Goal: Information Seeking & Learning: Compare options

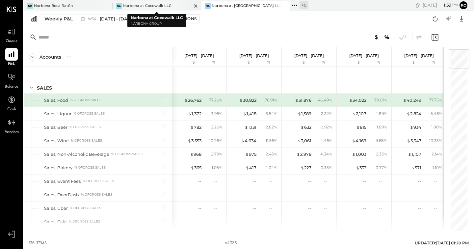
click at [140, 5] on div "Narbona at Cocowalk LLC" at bounding box center [147, 5] width 49 height 5
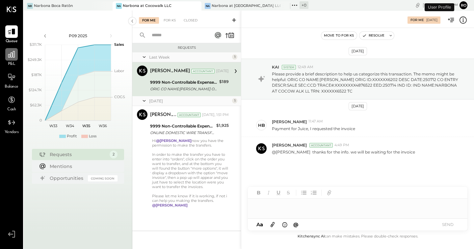
click at [11, 53] on icon at bounding box center [11, 54] width 9 height 9
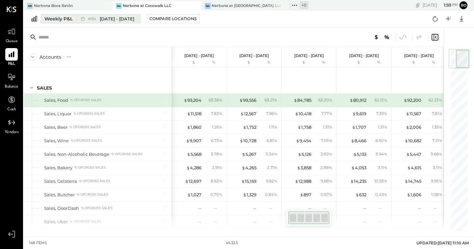
click at [64, 17] on div "Weekly P&L" at bounding box center [58, 18] width 28 height 7
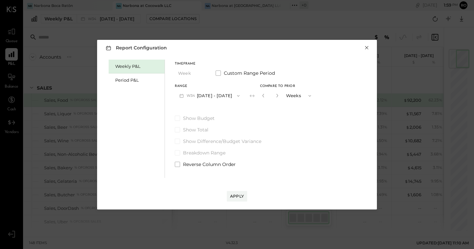
click at [368, 48] on button "×" at bounding box center [367, 47] width 6 height 7
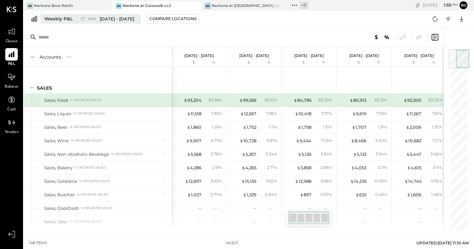
click at [57, 19] on div "Weekly P&L" at bounding box center [58, 18] width 28 height 7
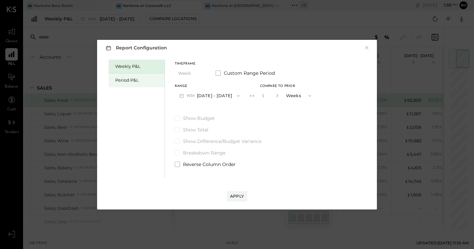
click at [133, 82] on div "Period P&L" at bounding box center [138, 80] width 46 height 6
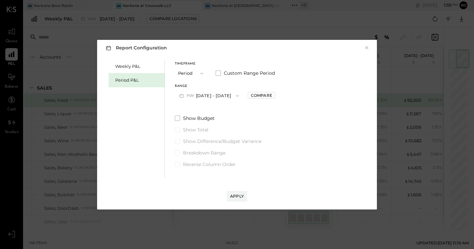
click at [240, 98] on icon "button" at bounding box center [237, 95] width 5 height 5
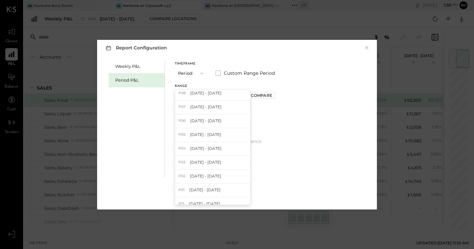
scroll to position [19, 0]
click at [119, 121] on div "Weekly P&L Period P&L" at bounding box center [137, 119] width 56 height 118
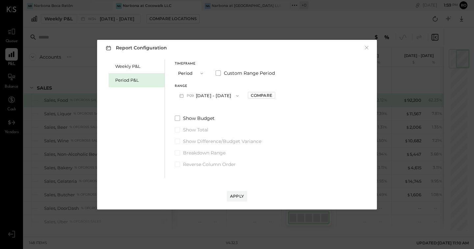
click at [209, 99] on button "P09 [DATE] - [DATE]" at bounding box center [209, 96] width 68 height 12
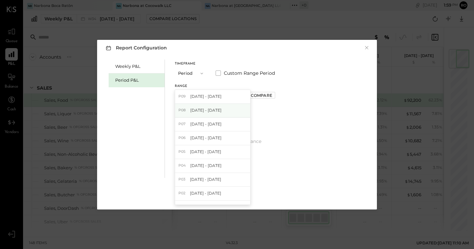
click at [198, 108] on span "[DATE] - [DATE]" at bounding box center [205, 110] width 31 height 6
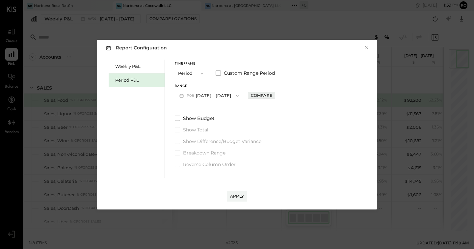
click at [270, 95] on div "Compare" at bounding box center [261, 95] width 21 height 6
click at [278, 93] on icon "button" at bounding box center [276, 95] width 4 height 4
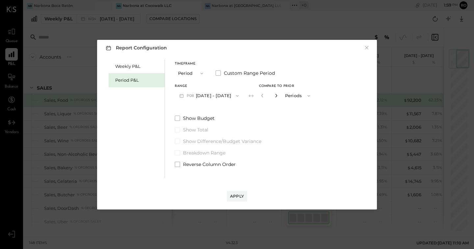
click at [278, 93] on icon "button" at bounding box center [276, 95] width 4 height 4
type input "*"
click at [239, 195] on div "Apply" at bounding box center [237, 196] width 14 height 6
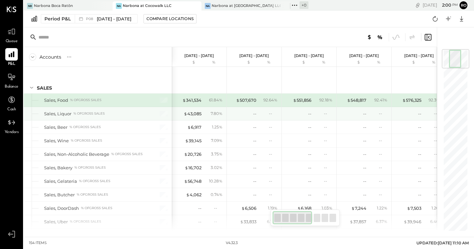
scroll to position [0, 0]
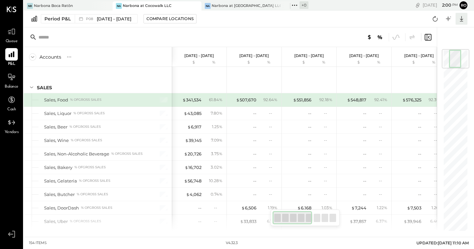
click at [465, 21] on icon at bounding box center [461, 18] width 9 height 9
click at [432, 58] on div "Excel" at bounding box center [441, 57] width 53 height 14
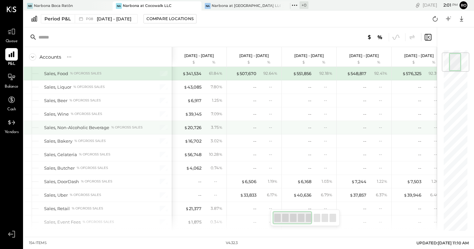
scroll to position [28, 0]
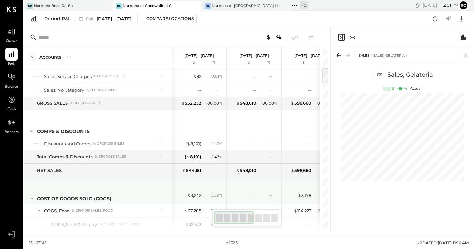
scroll to position [208, 0]
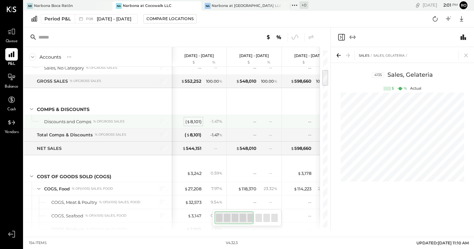
click at [191, 121] on div "( $ 8,101 )" at bounding box center [193, 121] width 16 height 6
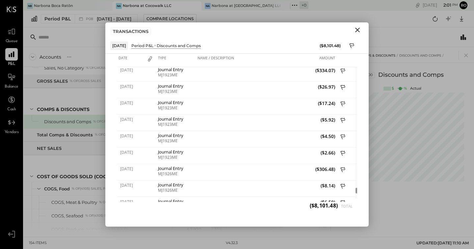
click at [358, 31] on icon "Close" at bounding box center [357, 30] width 5 height 5
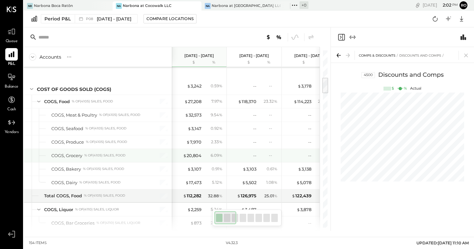
scroll to position [304, 0]
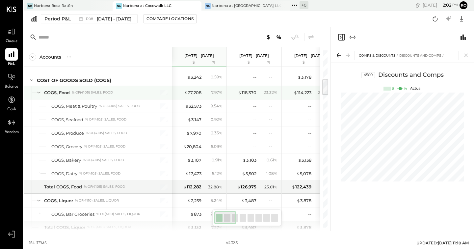
click at [38, 92] on icon at bounding box center [38, 92] width 7 height 7
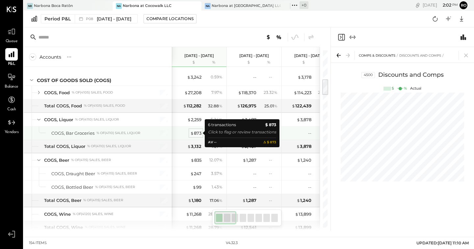
click at [199, 135] on div "$ 873" at bounding box center [195, 133] width 11 height 6
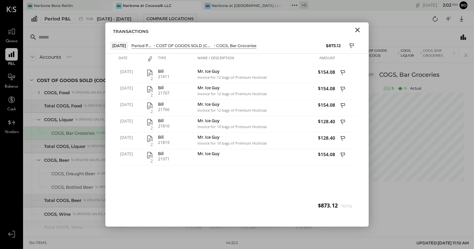
click at [359, 32] on icon "Close" at bounding box center [357, 30] width 8 height 8
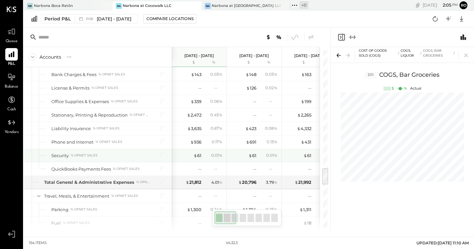
scroll to position [0, 1]
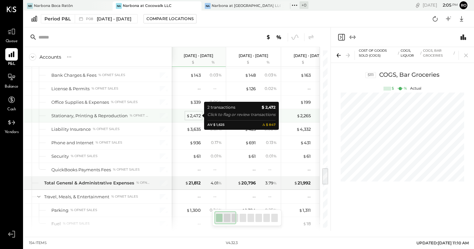
click at [197, 116] on div "$ 2,472" at bounding box center [193, 116] width 14 height 6
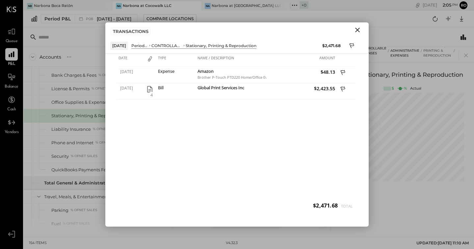
click at [355, 32] on icon "Close" at bounding box center [357, 30] width 5 height 5
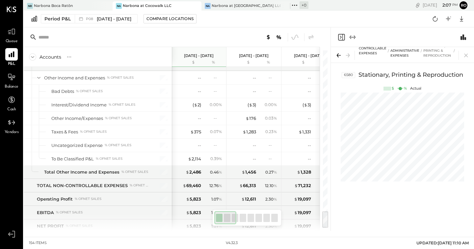
scroll to position [1618, 0]
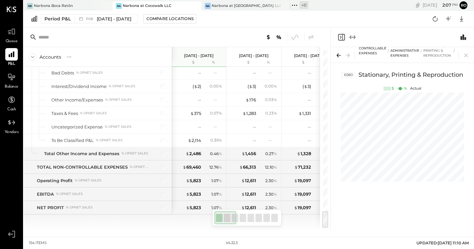
click at [354, 37] on icon "Expand panel (e)" at bounding box center [352, 37] width 8 height 8
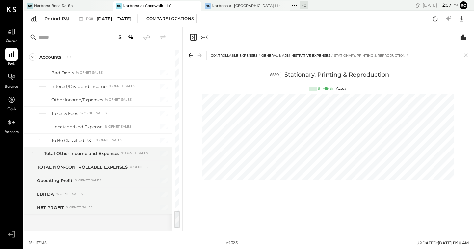
click at [192, 36] on icon "Close panel" at bounding box center [193, 37] width 2 height 3
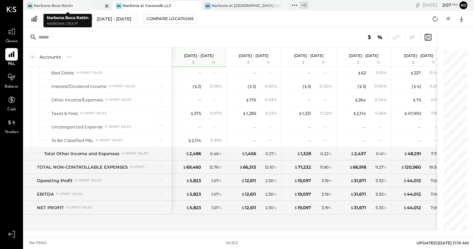
click at [77, 6] on div "[PERSON_NAME] Boca Ratōn" at bounding box center [63, 6] width 79 height 6
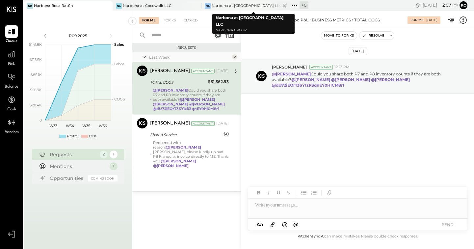
click at [253, 8] on div "Narbona at [GEOGRAPHIC_DATA] LLC" at bounding box center [246, 5] width 69 height 5
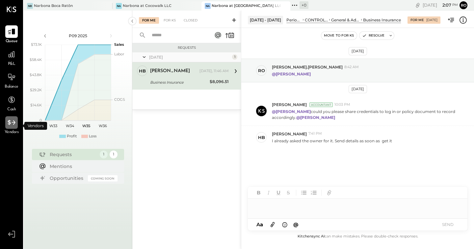
click at [12, 126] on icon at bounding box center [11, 122] width 9 height 9
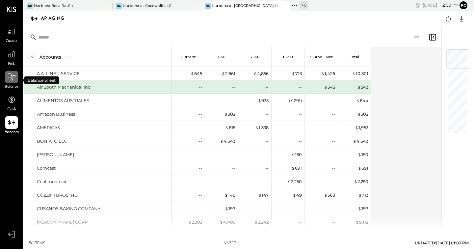
click at [14, 81] on icon at bounding box center [11, 77] width 9 height 9
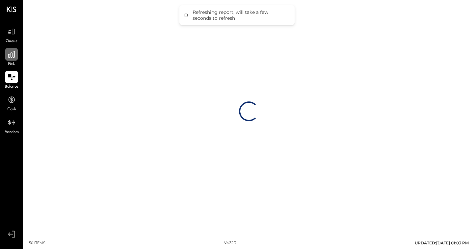
click at [14, 57] on icon at bounding box center [11, 54] width 7 height 7
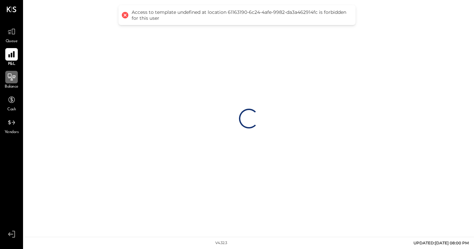
click at [251, 120] on span "Loading…" at bounding box center [249, 119] width 20 height 20
click at [12, 27] on div at bounding box center [11, 31] width 13 height 13
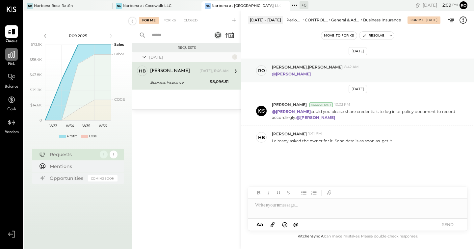
click at [6, 60] on div at bounding box center [11, 54] width 13 height 13
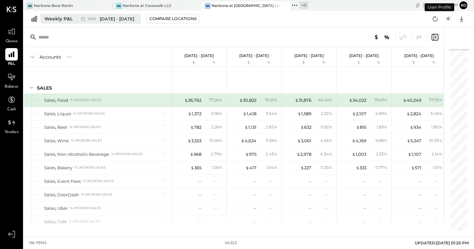
click at [59, 18] on div "Weekly P&L" at bounding box center [58, 18] width 28 height 7
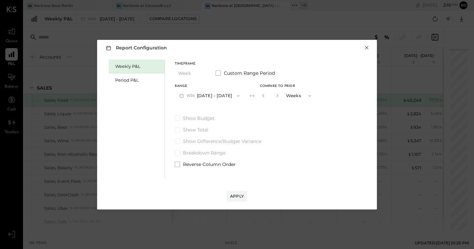
click at [368, 48] on button "×" at bounding box center [367, 47] width 6 height 7
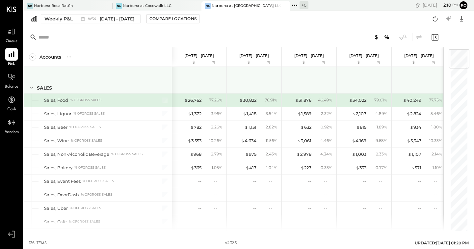
click at [33, 87] on icon at bounding box center [31, 88] width 3 height 2
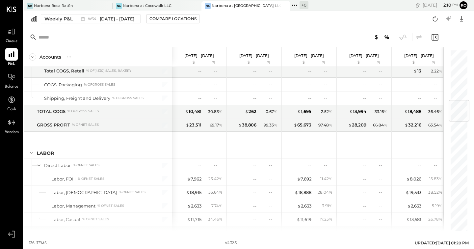
scroll to position [382, 0]
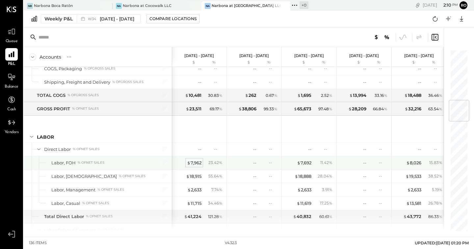
click at [197, 163] on div "$ 7,962" at bounding box center [194, 163] width 14 height 6
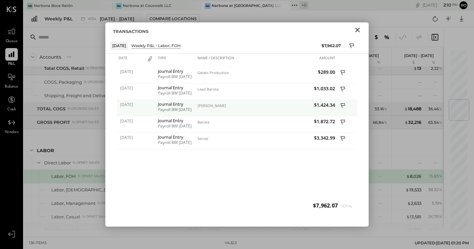
click at [181, 110] on div "Payroll BW [DATE]" at bounding box center [176, 109] width 36 height 5
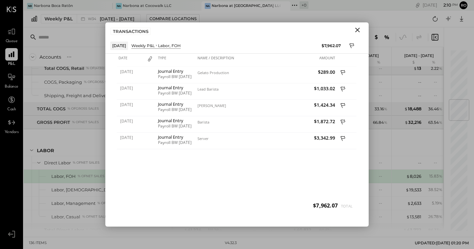
click at [361, 31] on icon "Close" at bounding box center [357, 30] width 8 height 8
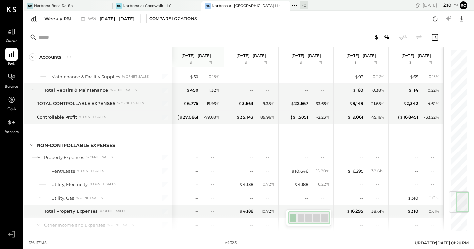
scroll to position [1307, 0]
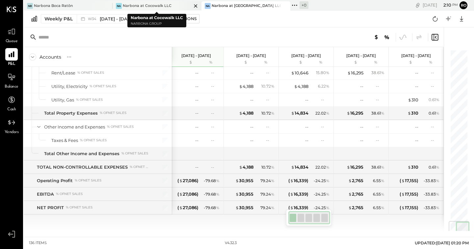
click at [151, 2] on div "Na Narbona at Cocowalk LLC" at bounding box center [157, 5] width 89 height 9
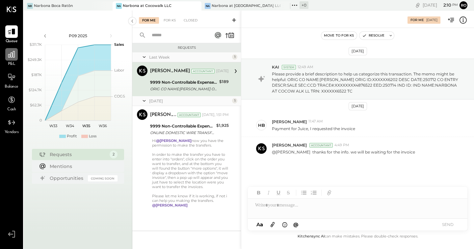
click at [8, 57] on icon at bounding box center [11, 54] width 9 height 9
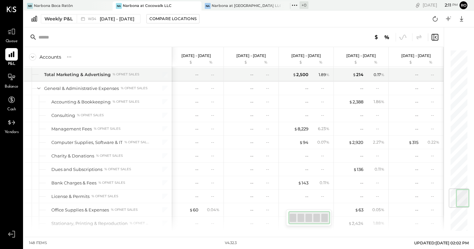
scroll to position [1009, 0]
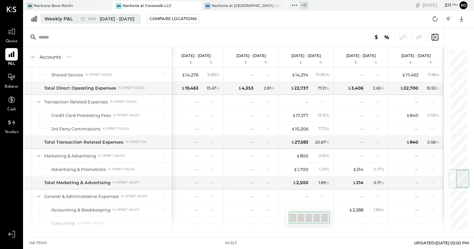
click at [121, 20] on span "[DATE] - [DATE]" at bounding box center [117, 19] width 35 height 6
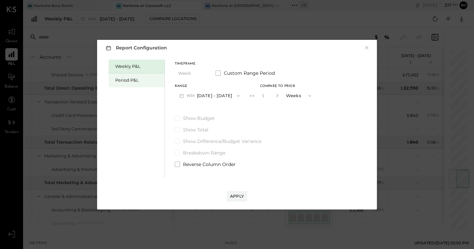
click at [139, 81] on div "Period P&L" at bounding box center [138, 80] width 46 height 6
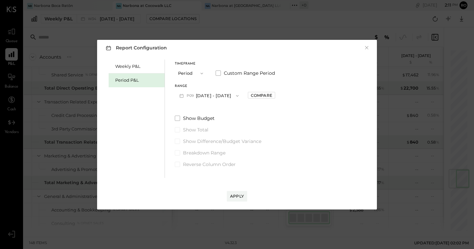
click at [229, 100] on button "P09 [DATE] - [DATE]" at bounding box center [209, 96] width 68 height 12
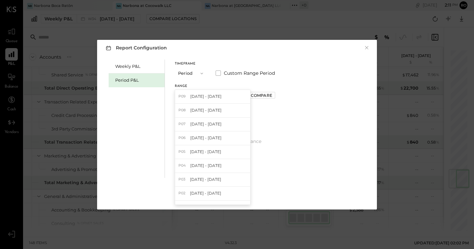
click at [289, 129] on div "Weekly P&L Period P&L Timeframe Period Custom Range Period Range P09 [DATE] - […" at bounding box center [237, 118] width 267 height 120
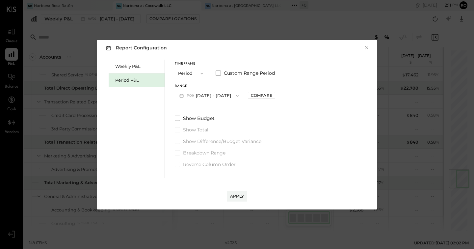
click at [233, 96] on button "P09 [DATE] - [DATE]" at bounding box center [209, 96] width 68 height 12
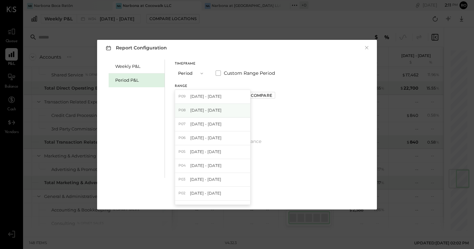
click at [207, 110] on span "[DATE] - [DATE]" at bounding box center [205, 110] width 31 height 6
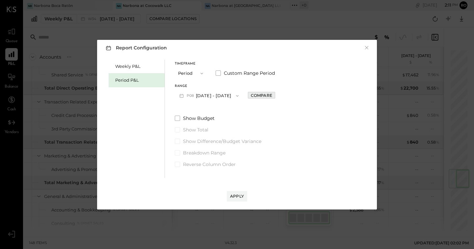
click at [270, 97] on div "Compare" at bounding box center [261, 95] width 21 height 6
click at [296, 97] on button "Periods" at bounding box center [298, 96] width 33 height 12
click at [277, 95] on icon "button" at bounding box center [276, 96] width 2 height 4
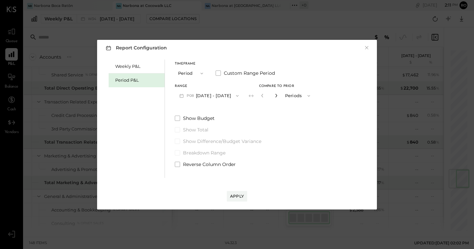
click at [277, 95] on icon "button" at bounding box center [276, 96] width 2 height 4
click at [264, 96] on icon "button" at bounding box center [262, 95] width 4 height 4
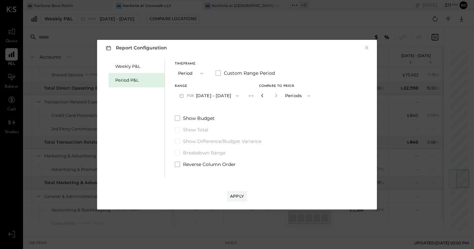
type input "*"
click at [240, 198] on div "Apply" at bounding box center [237, 196] width 14 height 6
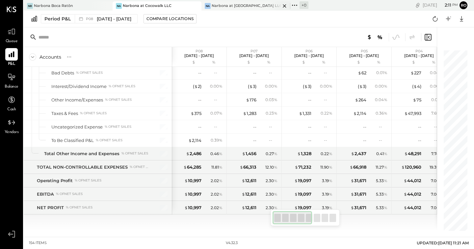
click at [265, 5] on div "Narbona at [GEOGRAPHIC_DATA] LLC" at bounding box center [246, 5] width 69 height 5
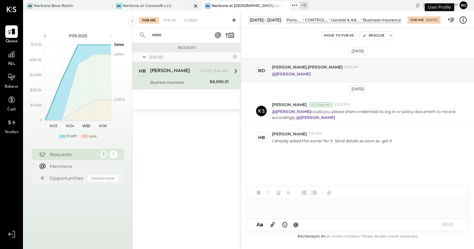
click at [145, 4] on div "Narbona at Cocowalk LLC" at bounding box center [147, 5] width 49 height 5
